Goal: Task Accomplishment & Management: Manage account settings

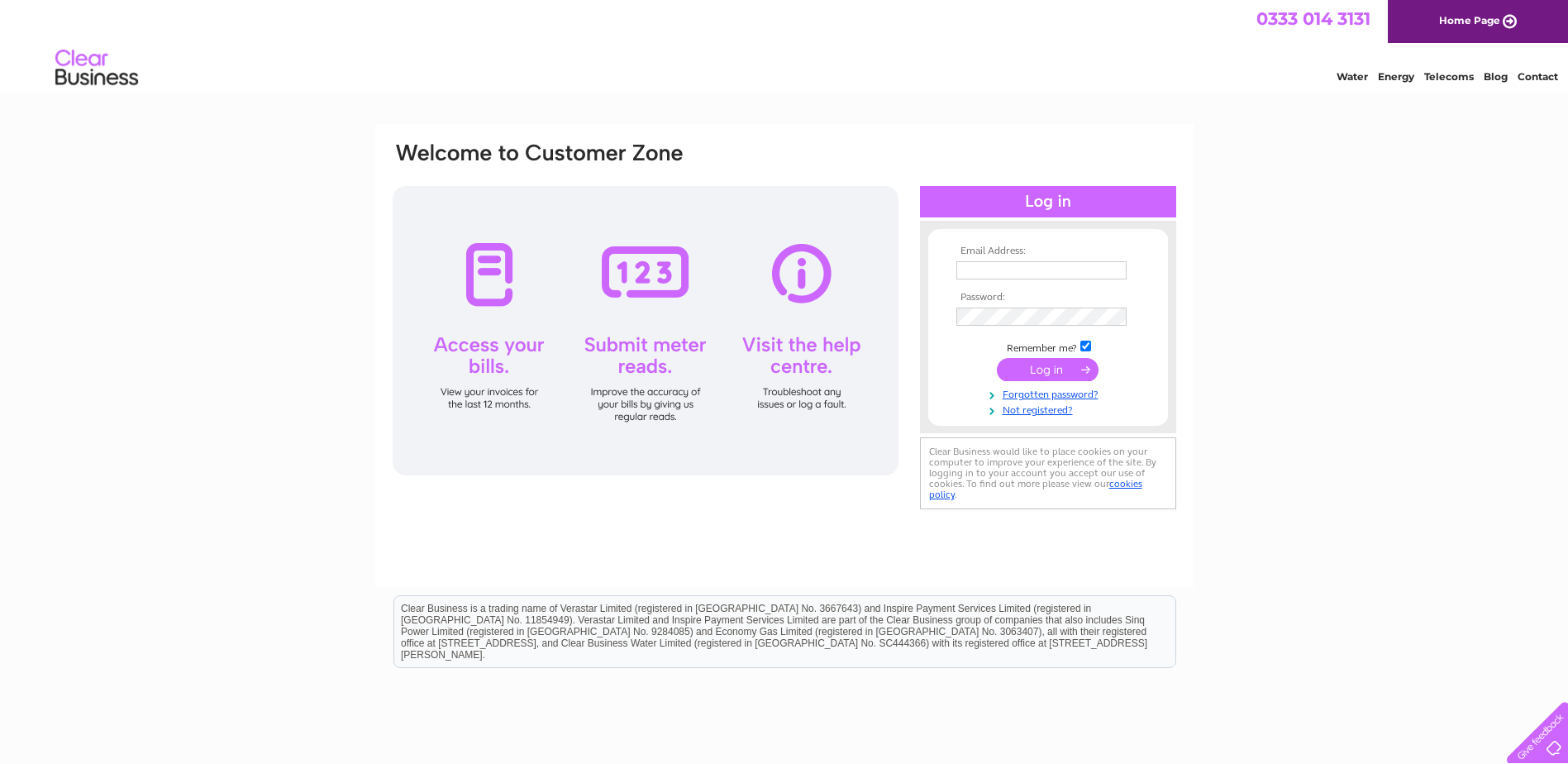
type input "charles@rtkeedwellgroup.co.uk"
click at [1060, 359] on input "submit" at bounding box center [1047, 369] width 101 height 23
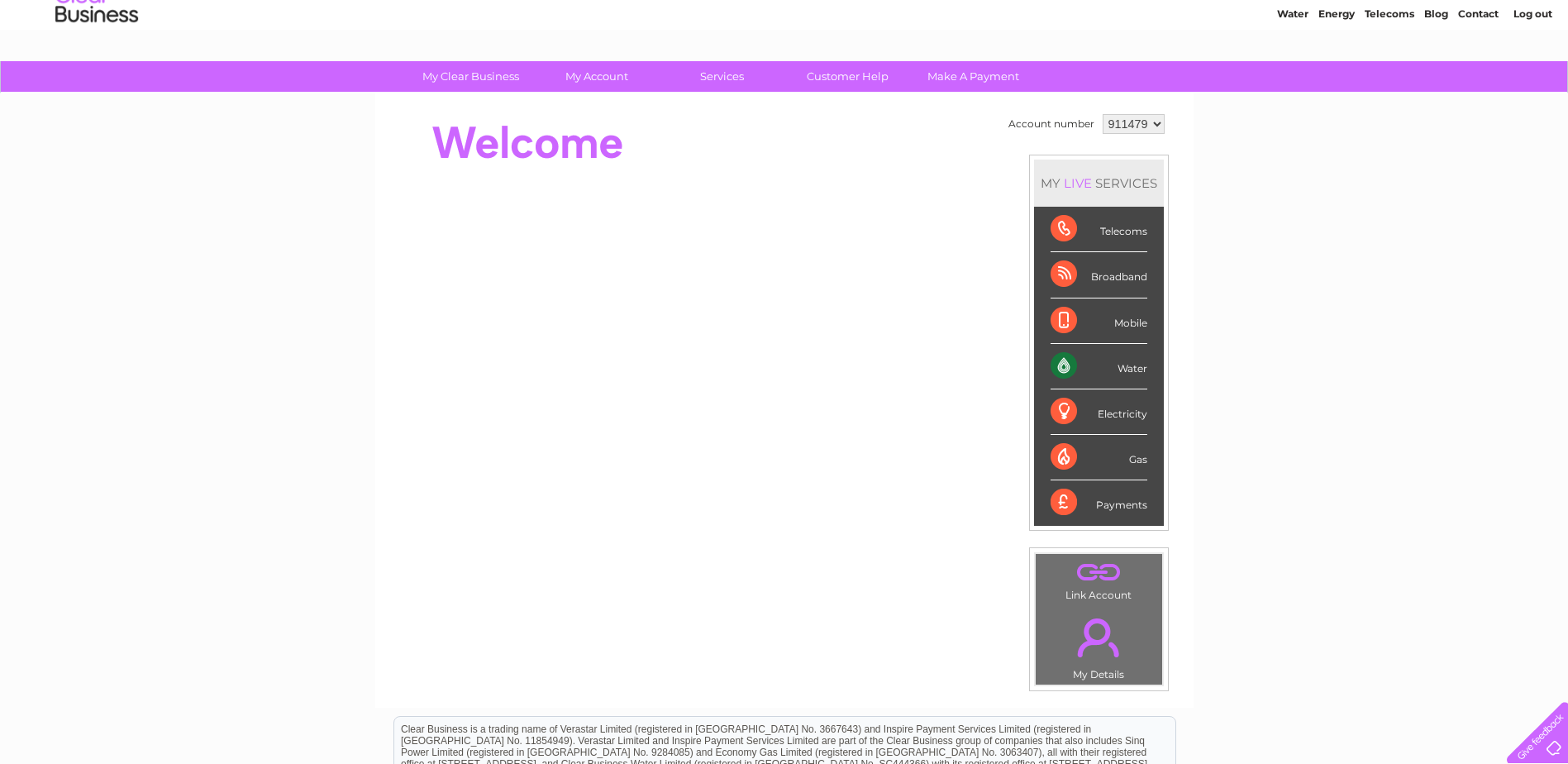
scroll to position [54, 0]
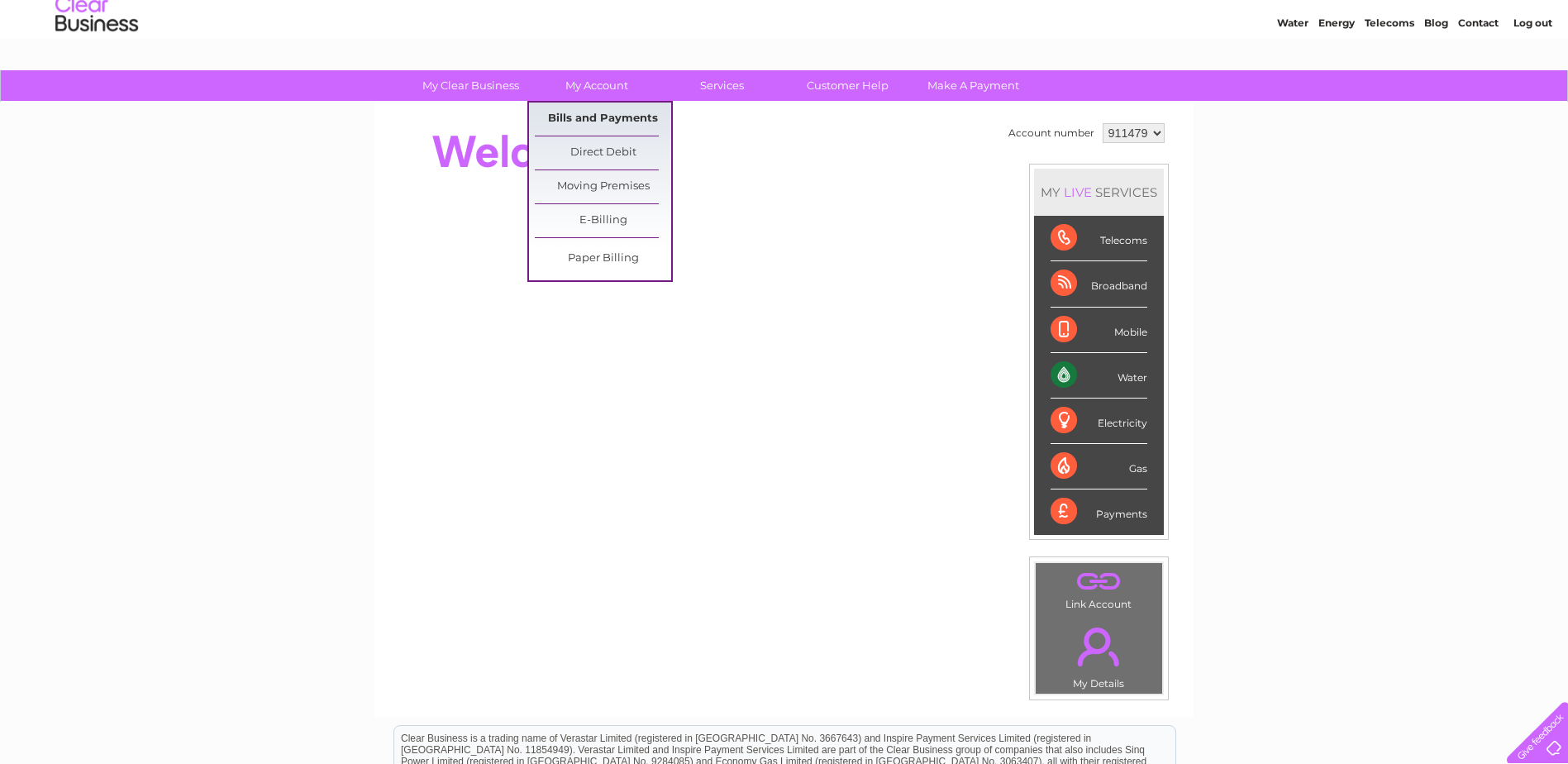
click at [595, 118] on link "Bills and Payments" at bounding box center [602, 118] width 137 height 33
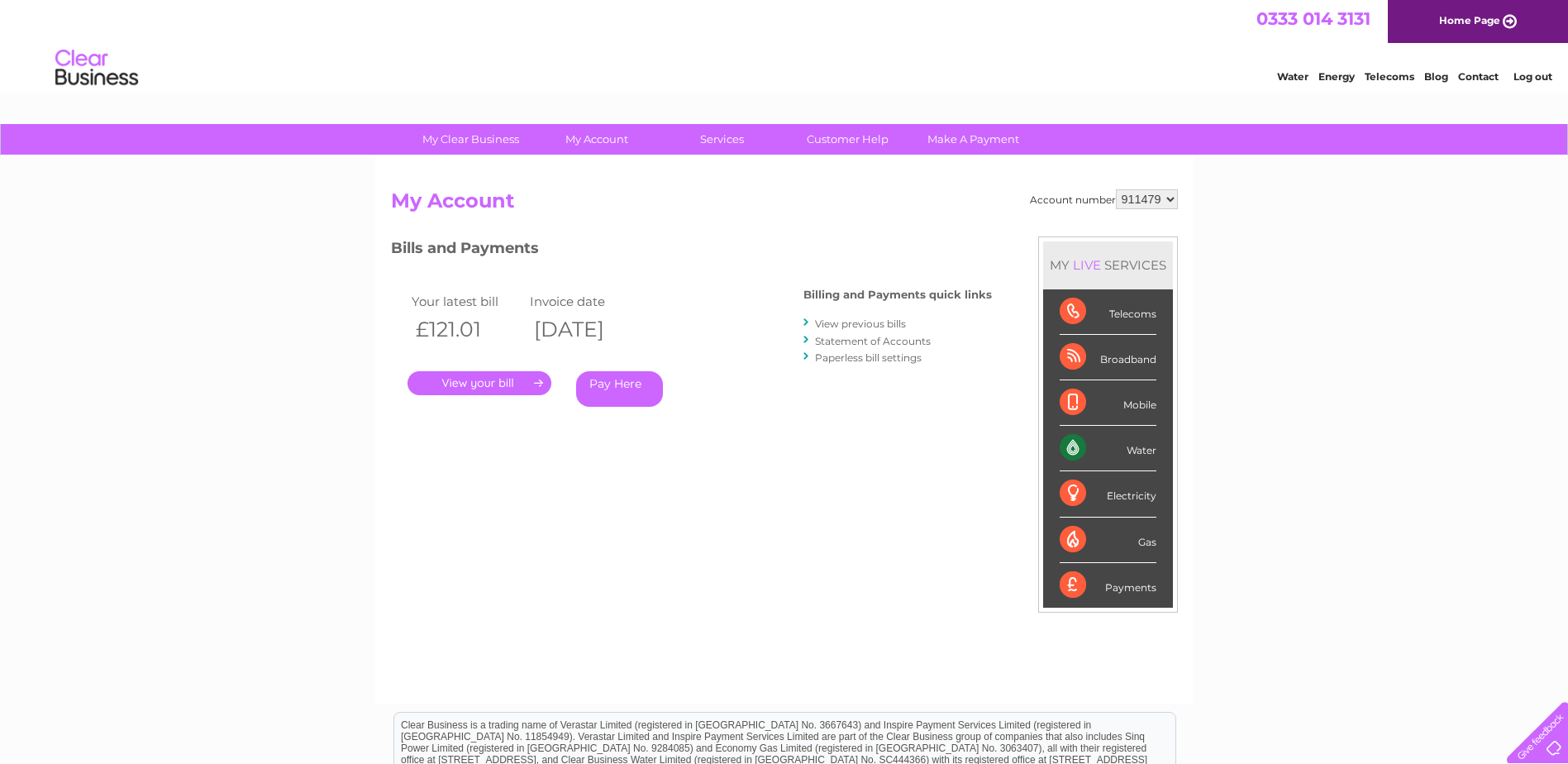
click at [475, 382] on link "." at bounding box center [479, 383] width 144 height 24
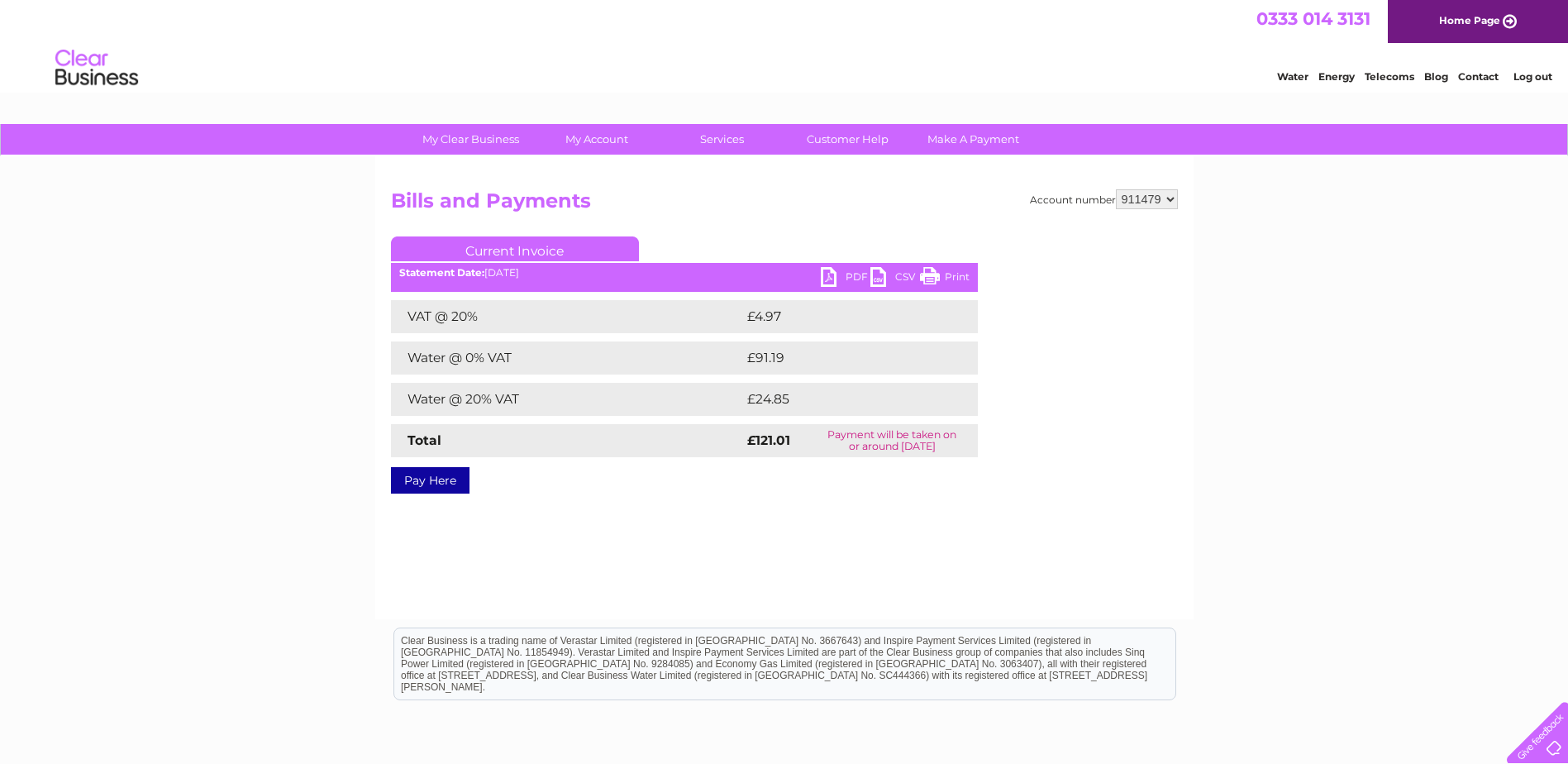
click at [825, 276] on link "PDF" at bounding box center [845, 279] width 49 height 24
